Goal: Check status: Check status

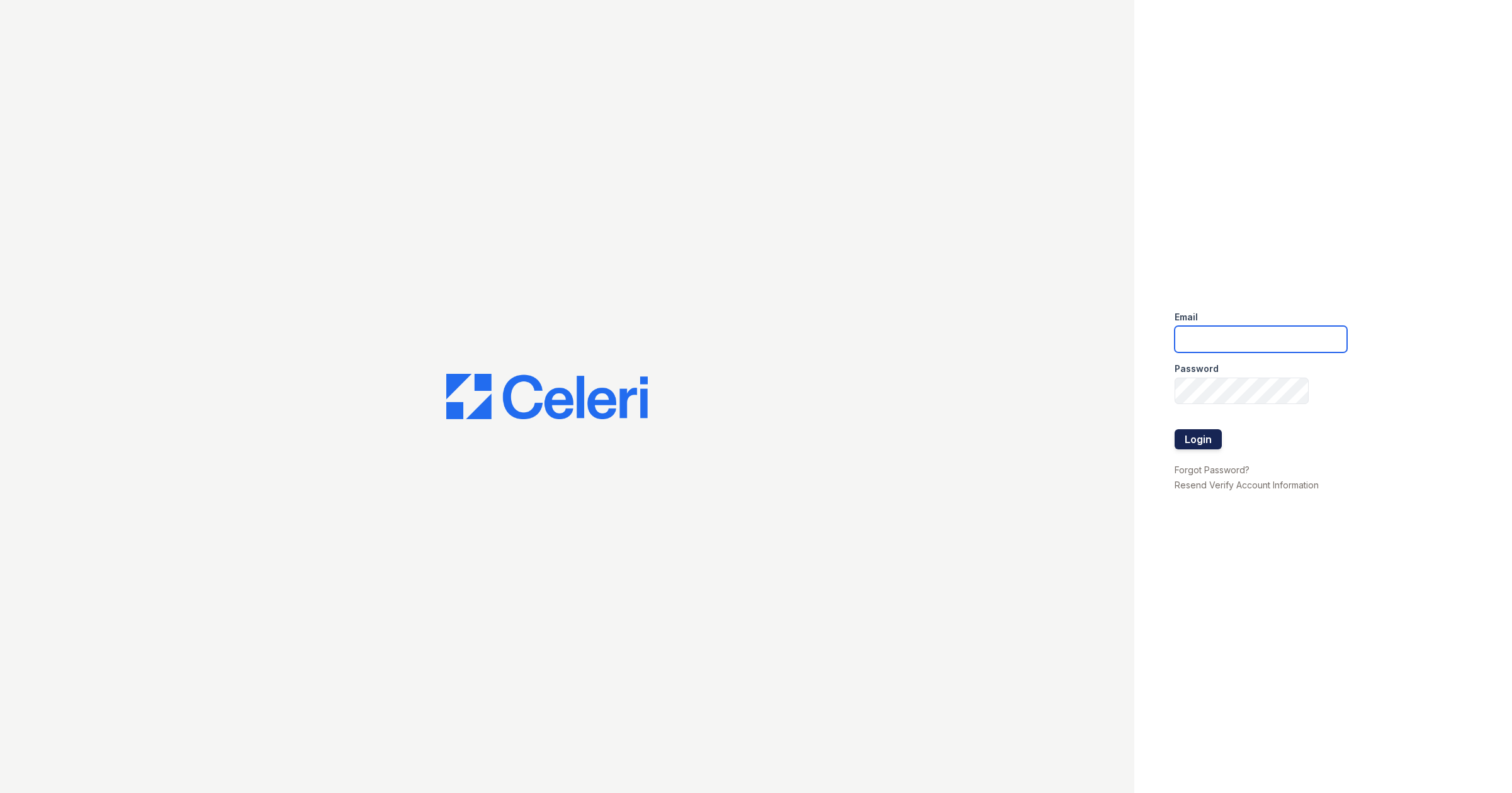
type input "ksasser@mmgmgt.com"
click at [1203, 435] on button "Login" at bounding box center [1198, 439] width 47 height 20
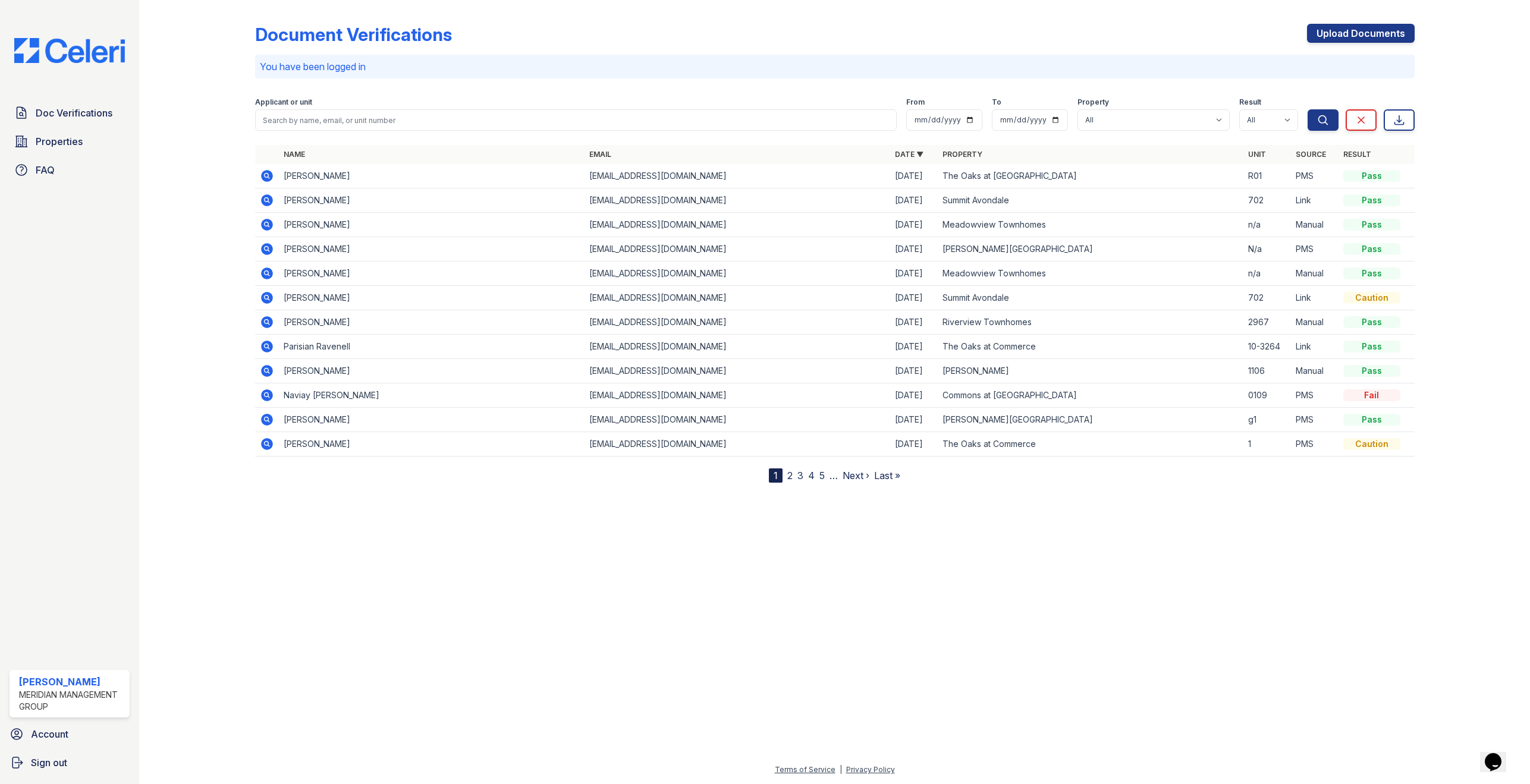
click at [1369, 252] on div "Pass" at bounding box center [1371, 249] width 57 height 12
click at [266, 251] on icon at bounding box center [266, 249] width 12 height 12
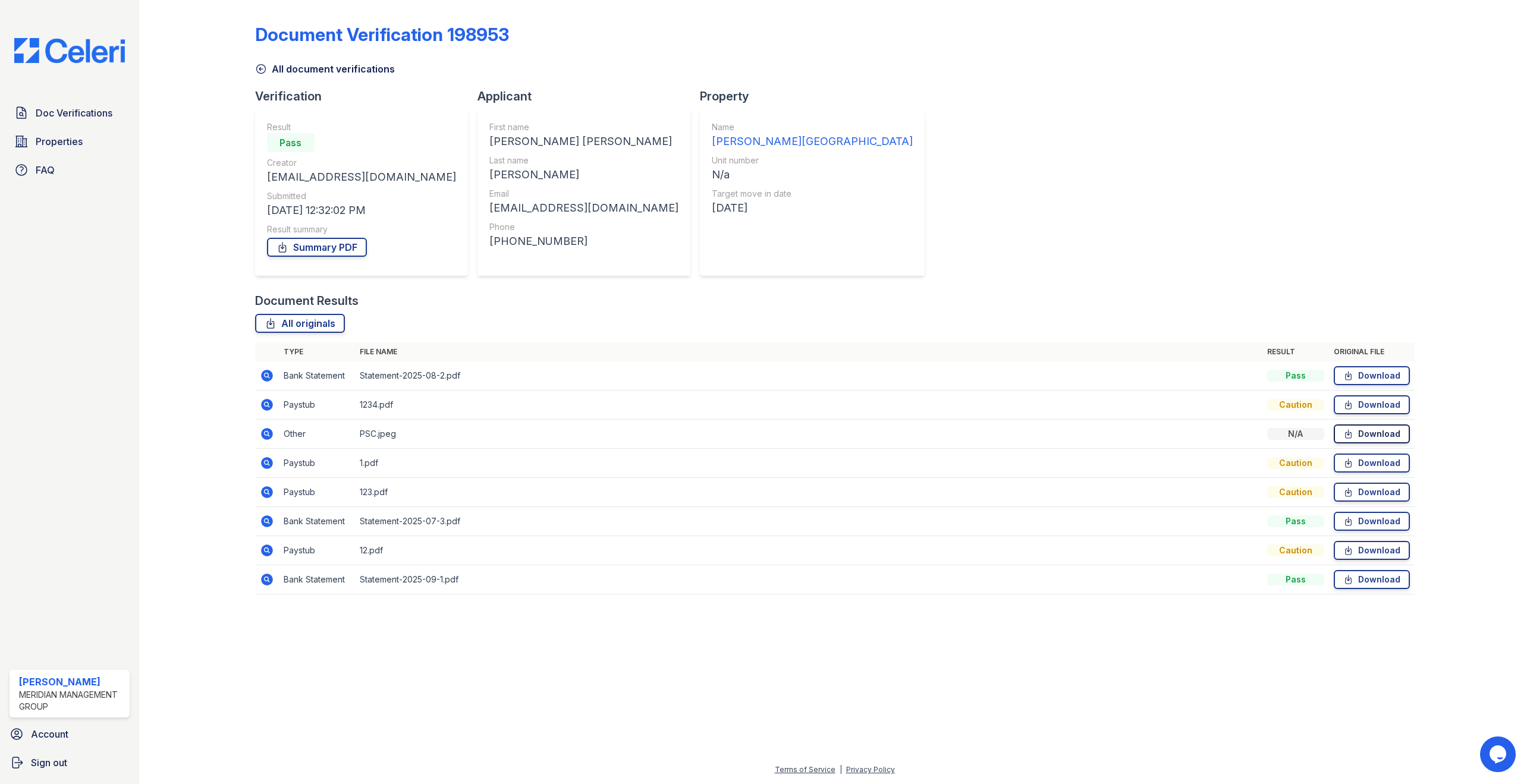
click at [1353, 430] on icon at bounding box center [1348, 434] width 10 height 12
click at [1321, 1] on div "Document Verification 198953 All document verifications Verification Result Pas…" at bounding box center [835, 312] width 1353 height 625
click at [264, 376] on icon at bounding box center [267, 376] width 14 height 14
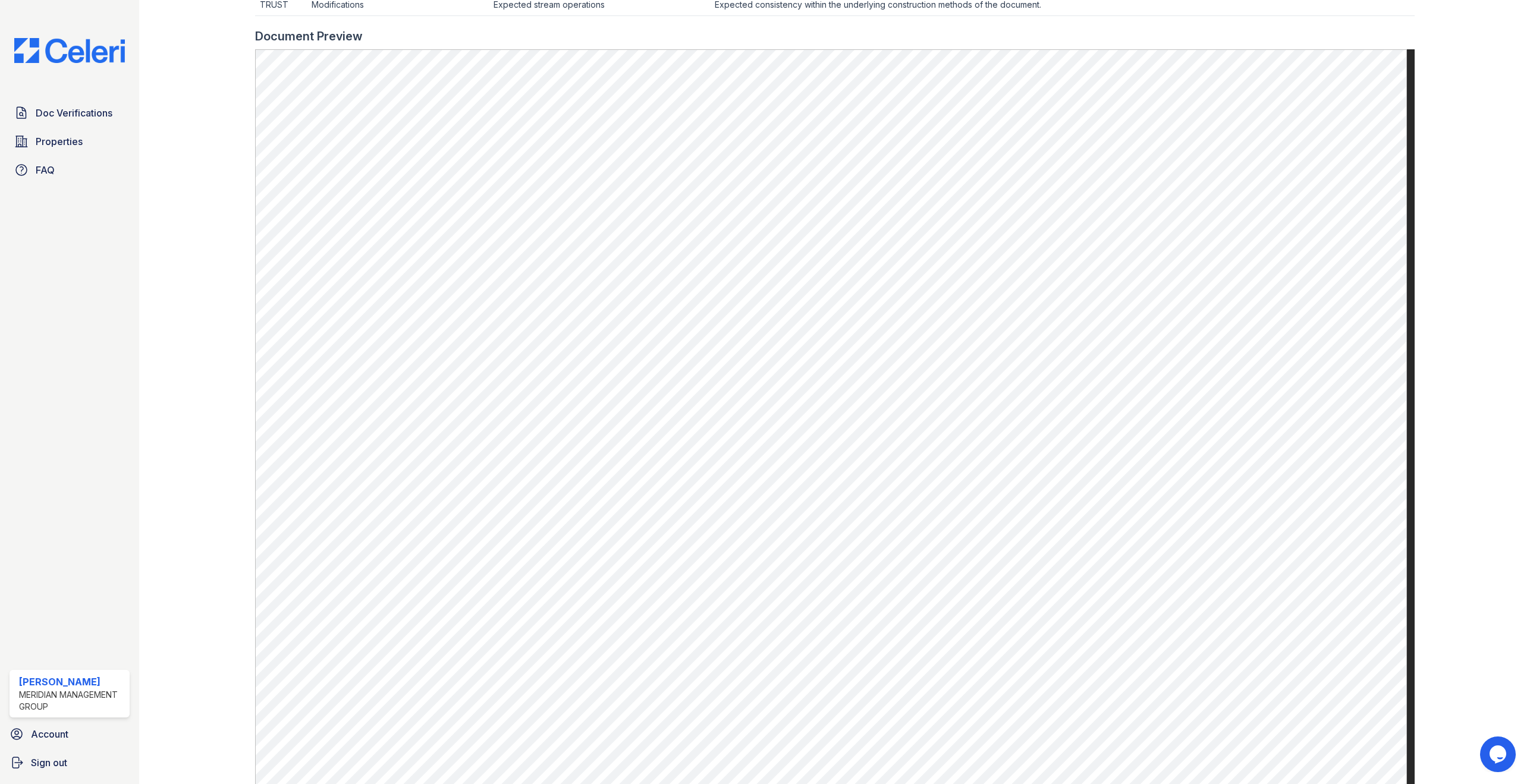
scroll to position [614, 0]
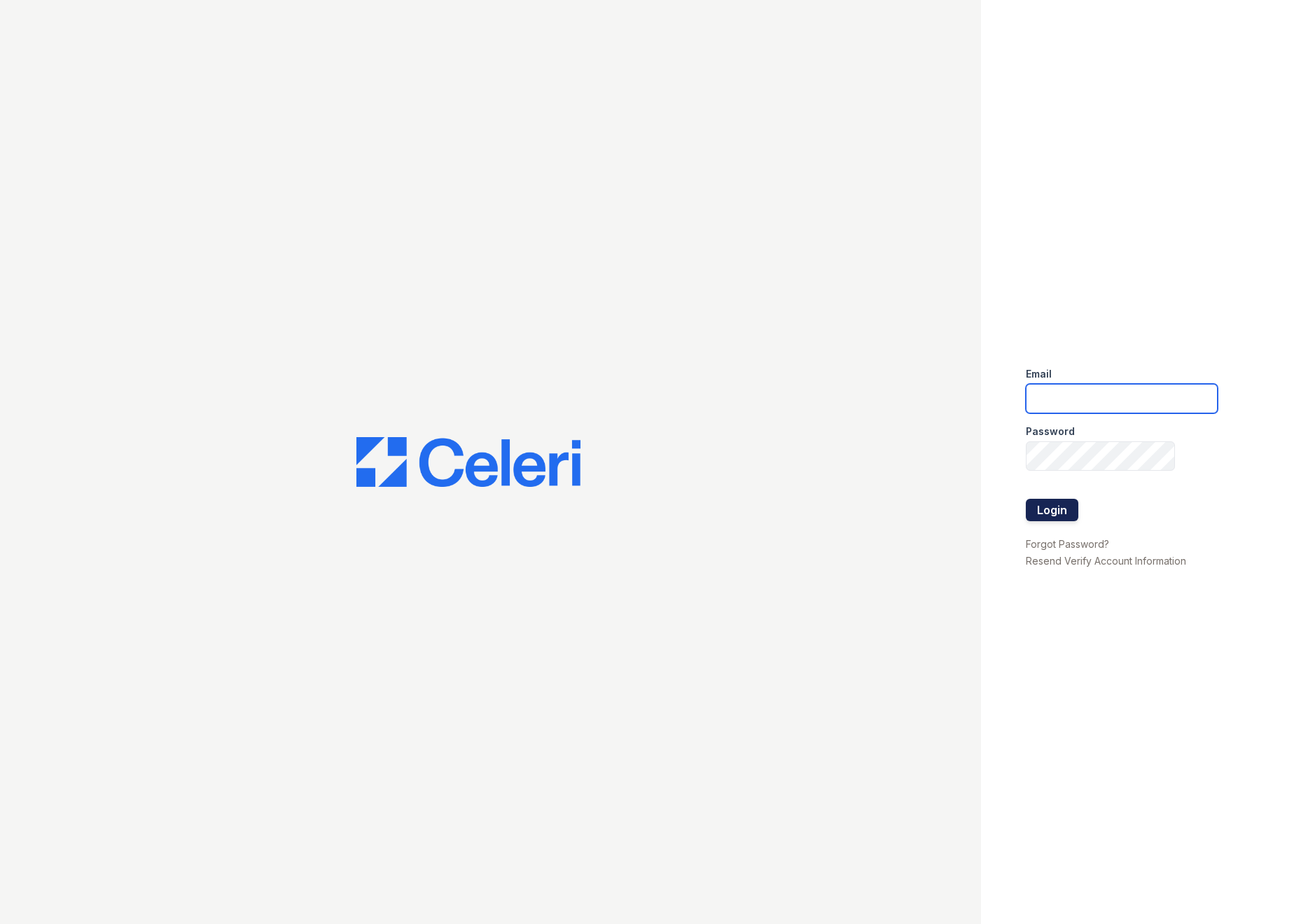
type input "[EMAIL_ADDRESS][DOMAIN_NAME]"
click at [1044, 508] on button "Login" at bounding box center [1052, 509] width 52 height 22
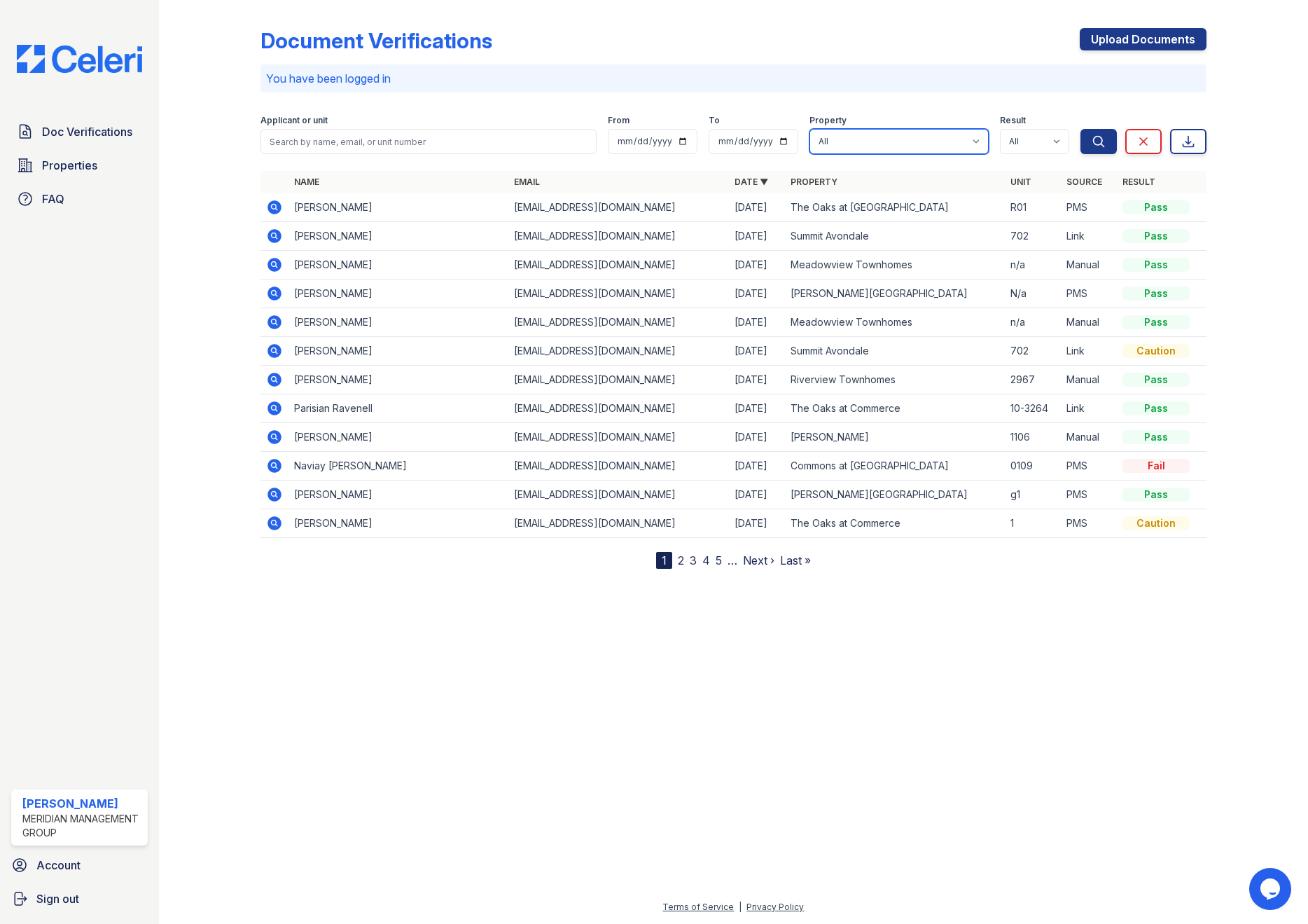
click at [894, 144] on select "All 1890 House [PERSON_NAME][GEOGRAPHIC_DATA] [PERSON_NAME][GEOGRAPHIC_DATA] [G…" at bounding box center [898, 142] width 179 height 25
